Goal: Transaction & Acquisition: Purchase product/service

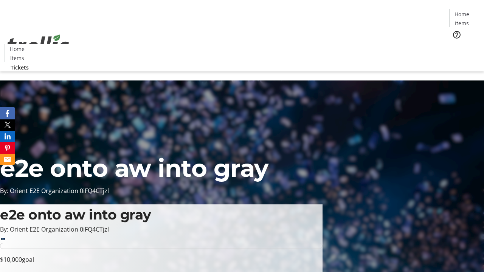
click at [455, 44] on span "Tickets" at bounding box center [464, 48] width 18 height 8
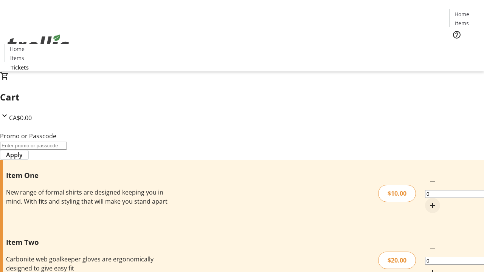
click at [428, 201] on mat-icon "Increment by one" at bounding box center [432, 205] width 9 height 9
type input "1"
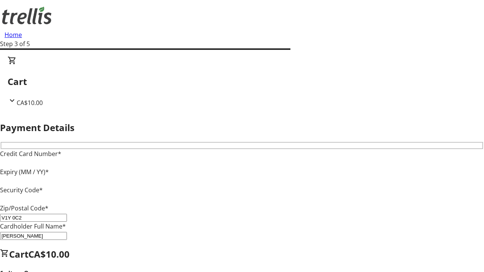
type input "V1Y 0C2"
